Goal: Register for event/course

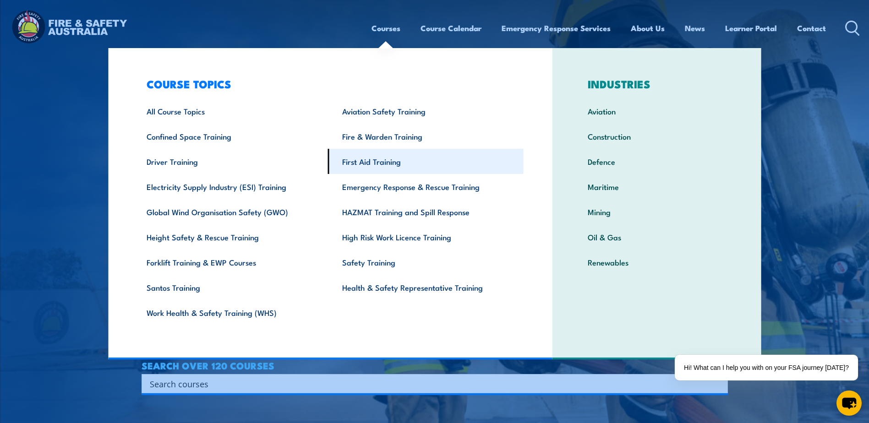
click at [372, 166] on link "First Aid Training" at bounding box center [426, 161] width 196 height 25
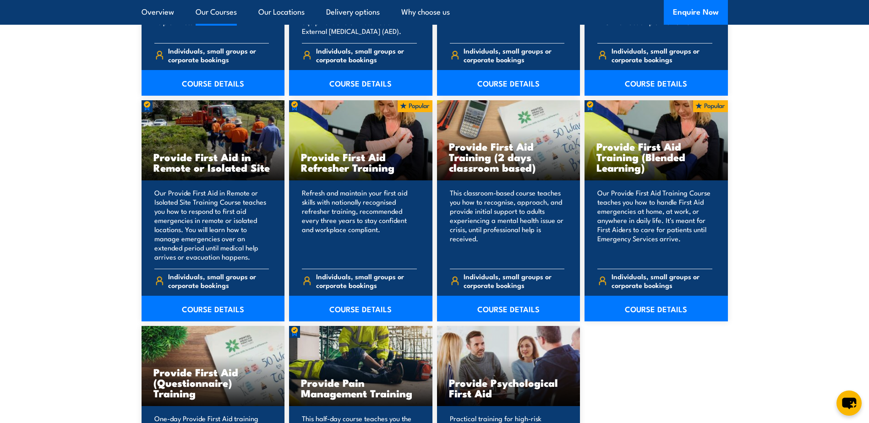
scroll to position [1375, 0]
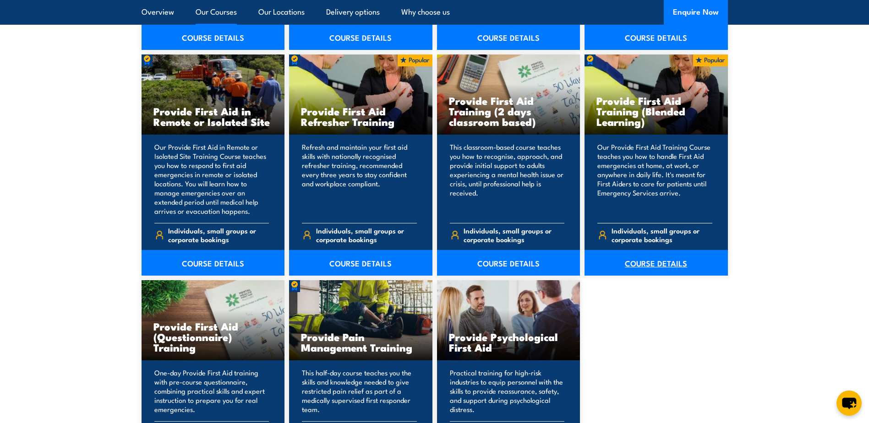
click at [647, 259] on link "COURSE DETAILS" at bounding box center [656, 263] width 143 height 26
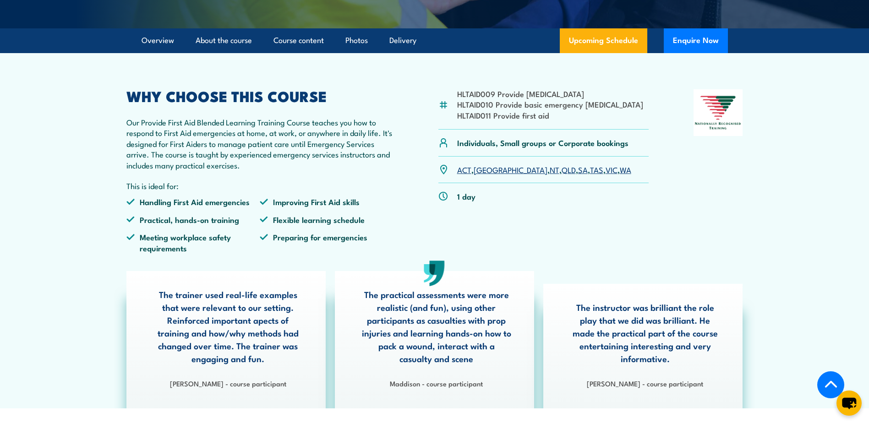
scroll to position [183, 0]
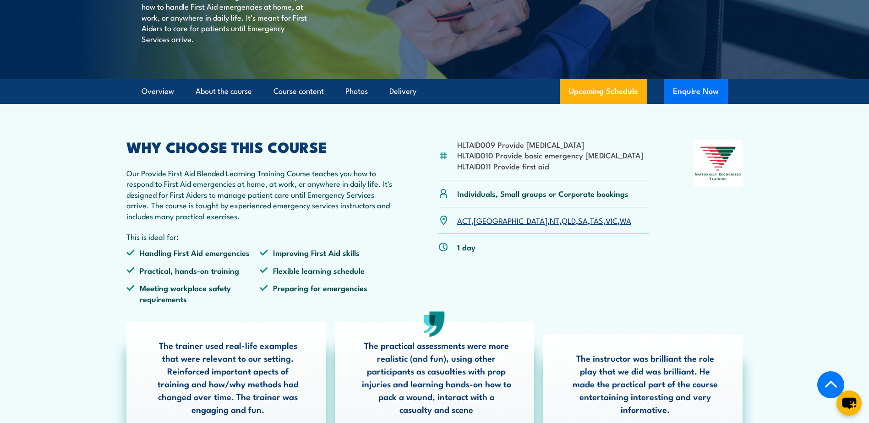
click at [674, 104] on button "Enquire Now" at bounding box center [696, 91] width 64 height 25
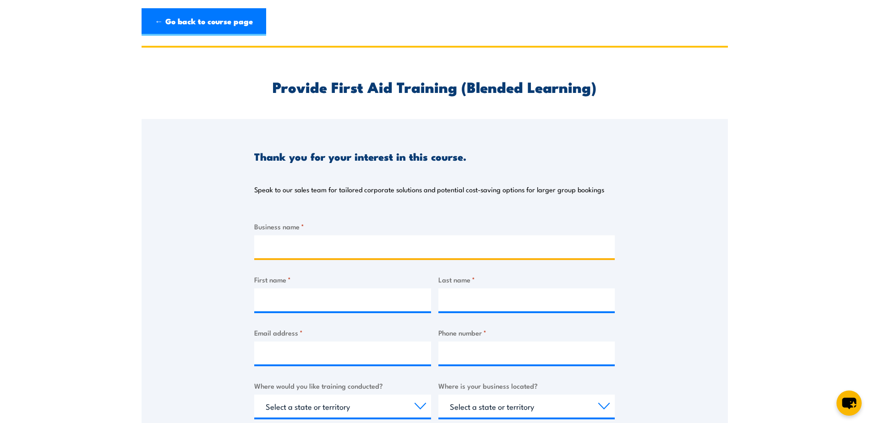
click at [284, 246] on input "Business name *" at bounding box center [434, 247] width 361 height 23
type input "Darrell Lea Confectionary"
type input "Alejandro"
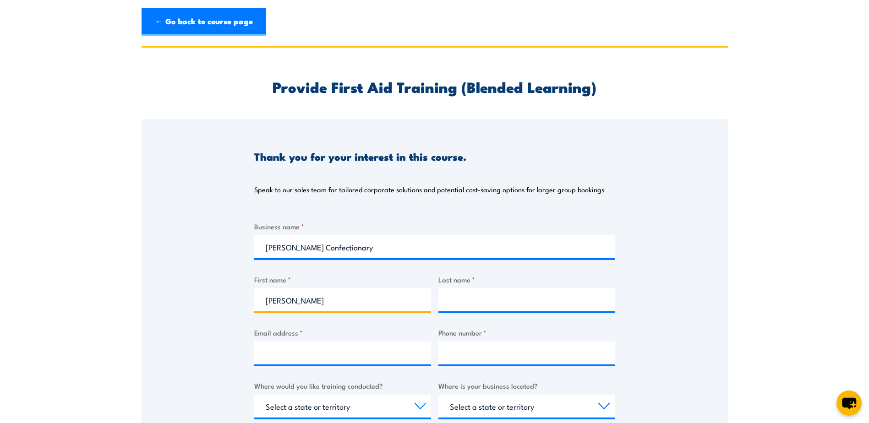
type input "Bugedo"
type input "alejandro.bugedo@dlea.com.au"
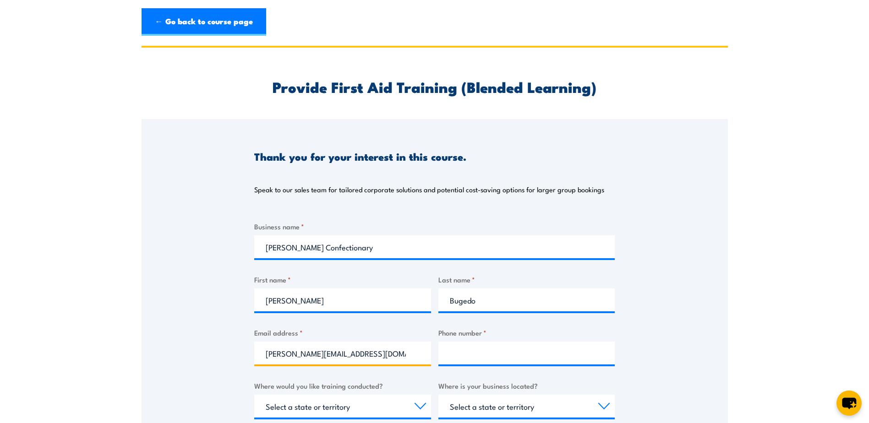
type input "0478700380"
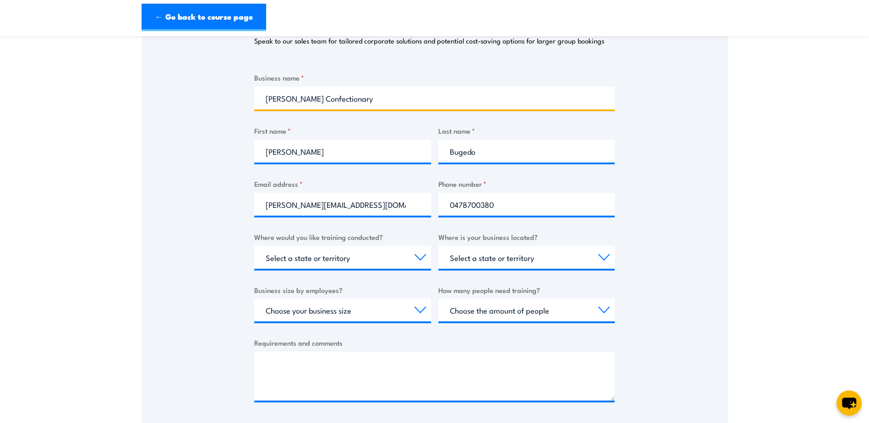
scroll to position [183, 0]
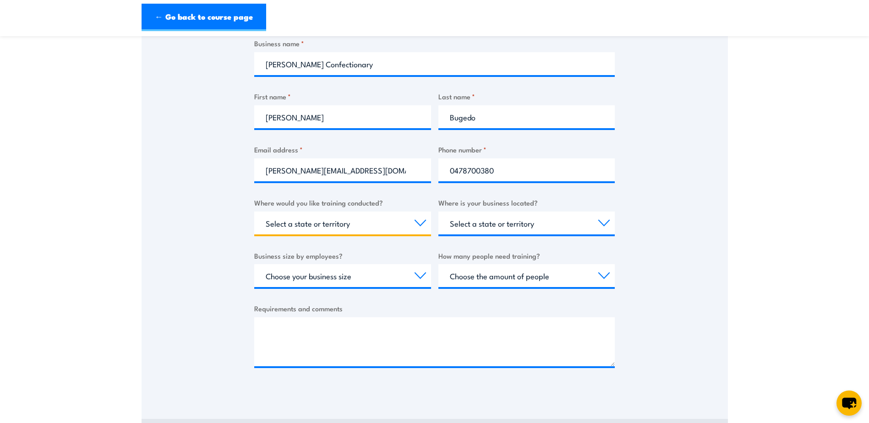
click at [362, 218] on select "Select a state or territory Nationally - multiple locations QLD NSW VIC SA ACT …" at bounding box center [342, 223] width 177 height 23
select select "[GEOGRAPHIC_DATA]"
click at [254, 212] on select "Select a state or territory Nationally - multiple locations QLD NSW VIC SA ACT …" at bounding box center [342, 223] width 177 height 23
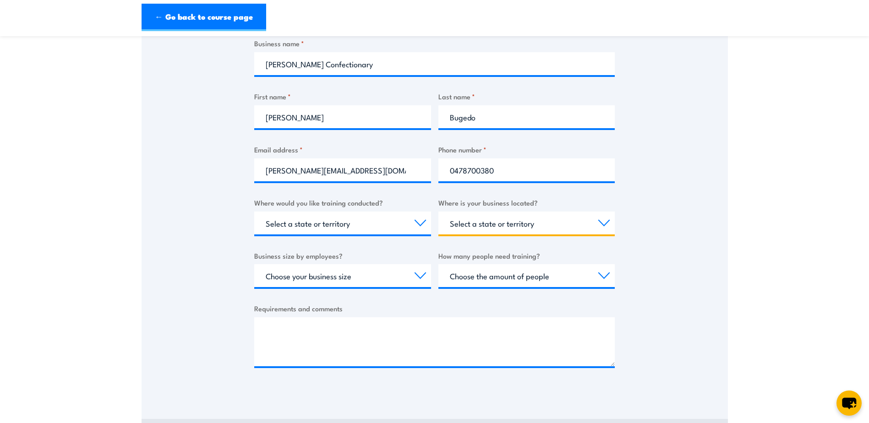
click at [475, 221] on select "Select a state or territory QLD NSW VIC SA ACT WA TAS NT" at bounding box center [527, 223] width 177 height 23
select select "[GEOGRAPHIC_DATA]"
click at [439, 212] on select "Select a state or territory QLD NSW VIC SA ACT WA TAS NT" at bounding box center [527, 223] width 177 height 23
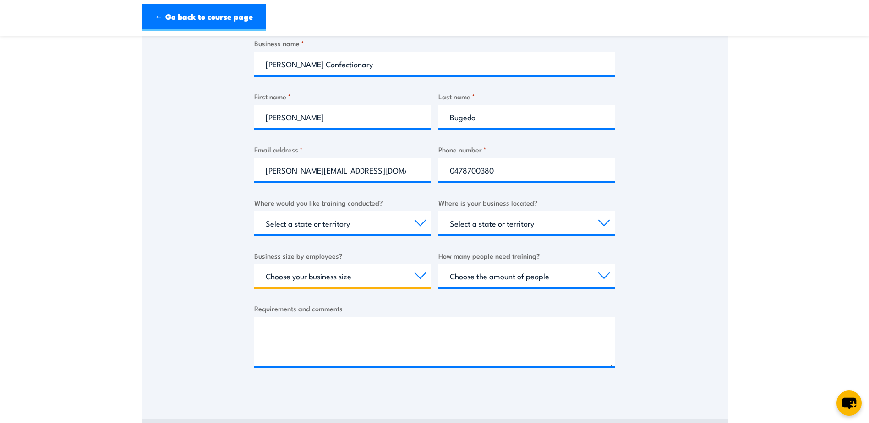
click at [335, 275] on select "Choose your business size 1 to 19 20 to 199 200+" at bounding box center [342, 275] width 177 height 23
select select "200+"
click at [254, 264] on select "Choose your business size 1 to 19 20 to 199 200+" at bounding box center [342, 275] width 177 height 23
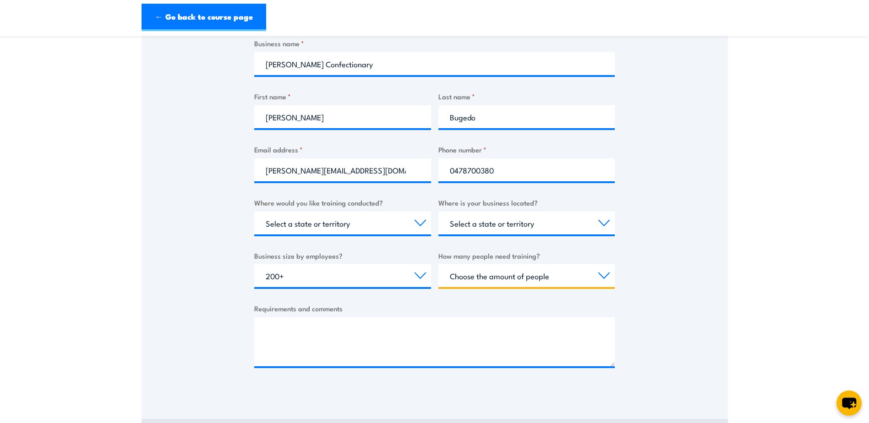
click at [465, 277] on select "Choose the amount of people 1 to 4 5 to 19 20+" at bounding box center [527, 275] width 177 height 23
select select "1 to 4"
click at [439, 264] on select "Choose the amount of people 1 to 4 5 to 19 20+" at bounding box center [527, 275] width 177 height 23
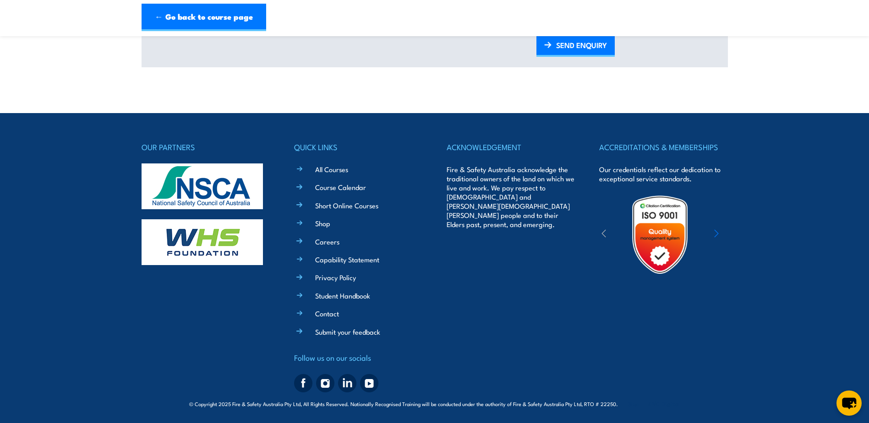
scroll to position [575, 0]
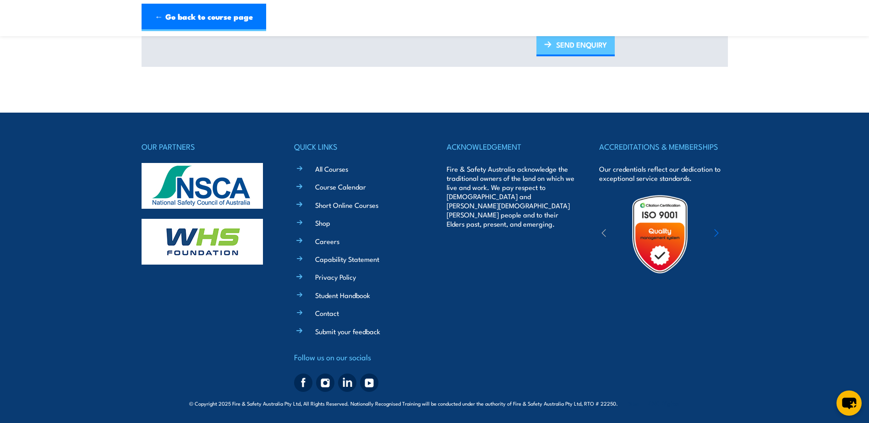
click at [549, 46] on img at bounding box center [547, 44] width 7 height 6
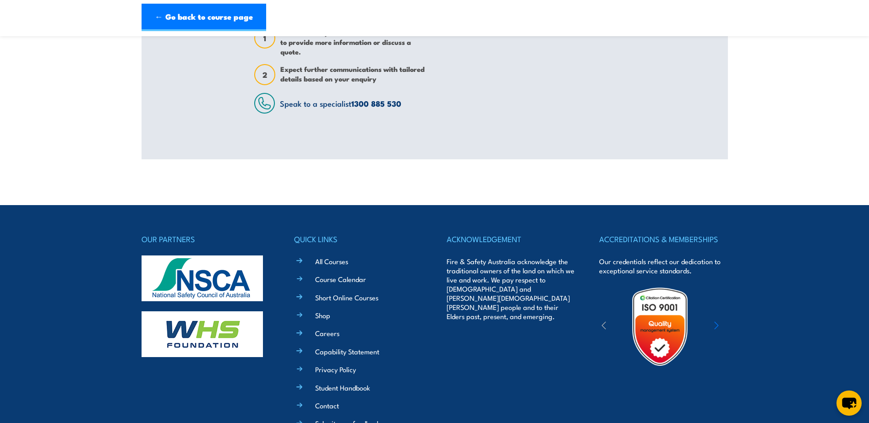
scroll to position [0, 0]
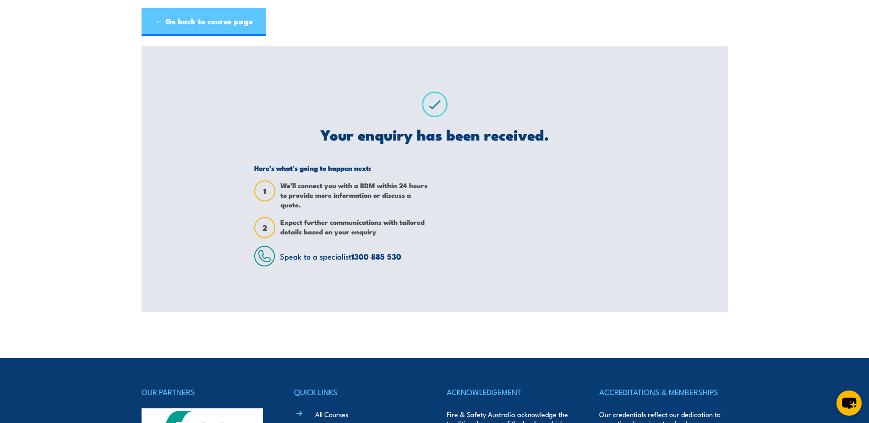
click at [211, 28] on link "← Go back to course page" at bounding box center [204, 21] width 125 height 27
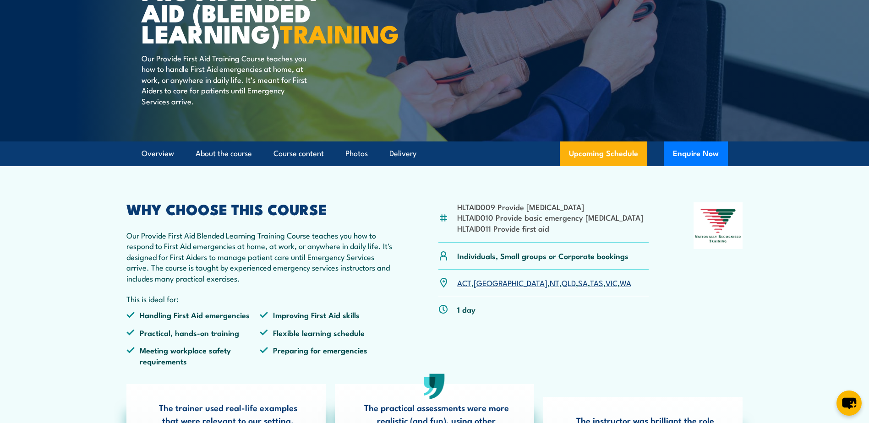
scroll to position [121, 0]
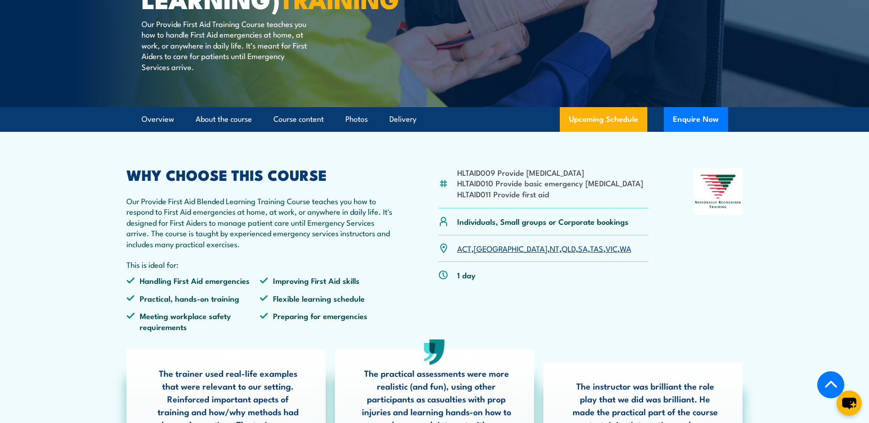
drag, startPoint x: 818, startPoint y: 124, endPoint x: 816, endPoint y: 146, distance: 22.6
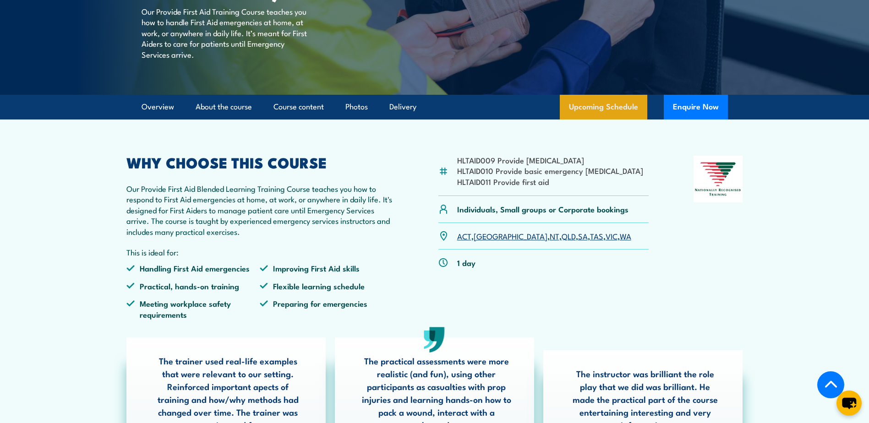
click at [606, 120] on link "Upcoming Schedule" at bounding box center [604, 107] width 88 height 25
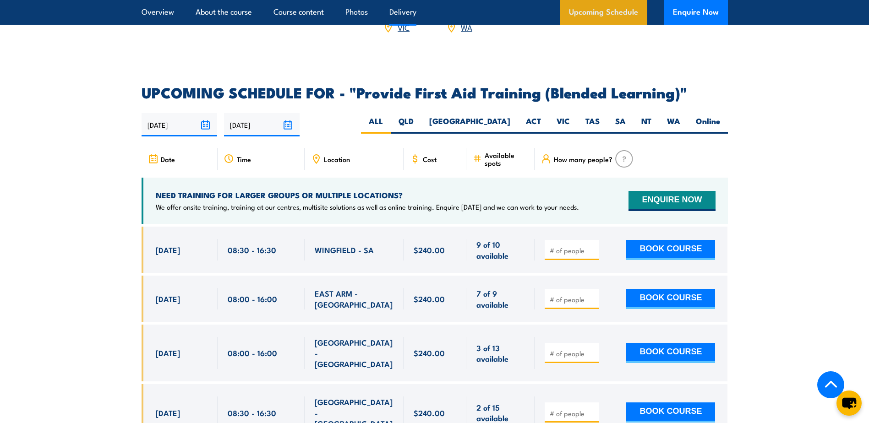
scroll to position [1816, 0]
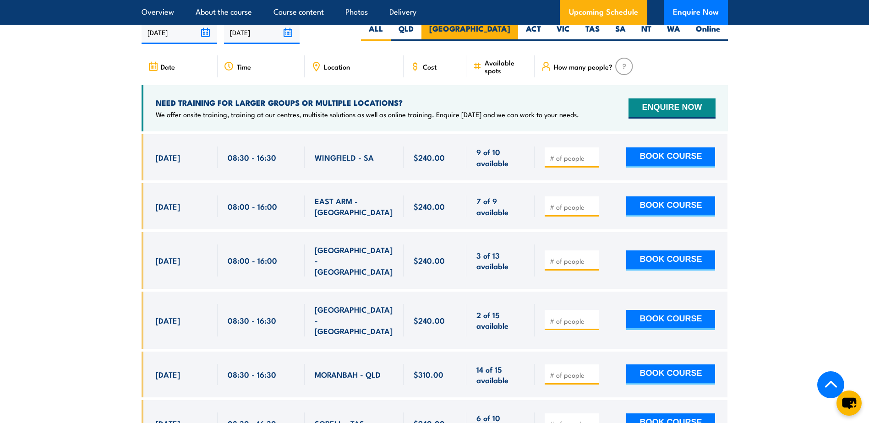
click at [503, 41] on label "[GEOGRAPHIC_DATA]" at bounding box center [470, 32] width 97 height 18
click at [511, 29] on input "[GEOGRAPHIC_DATA]" at bounding box center [514, 26] width 6 height 6
radio input "true"
